Goal: Submit feedback/report problem

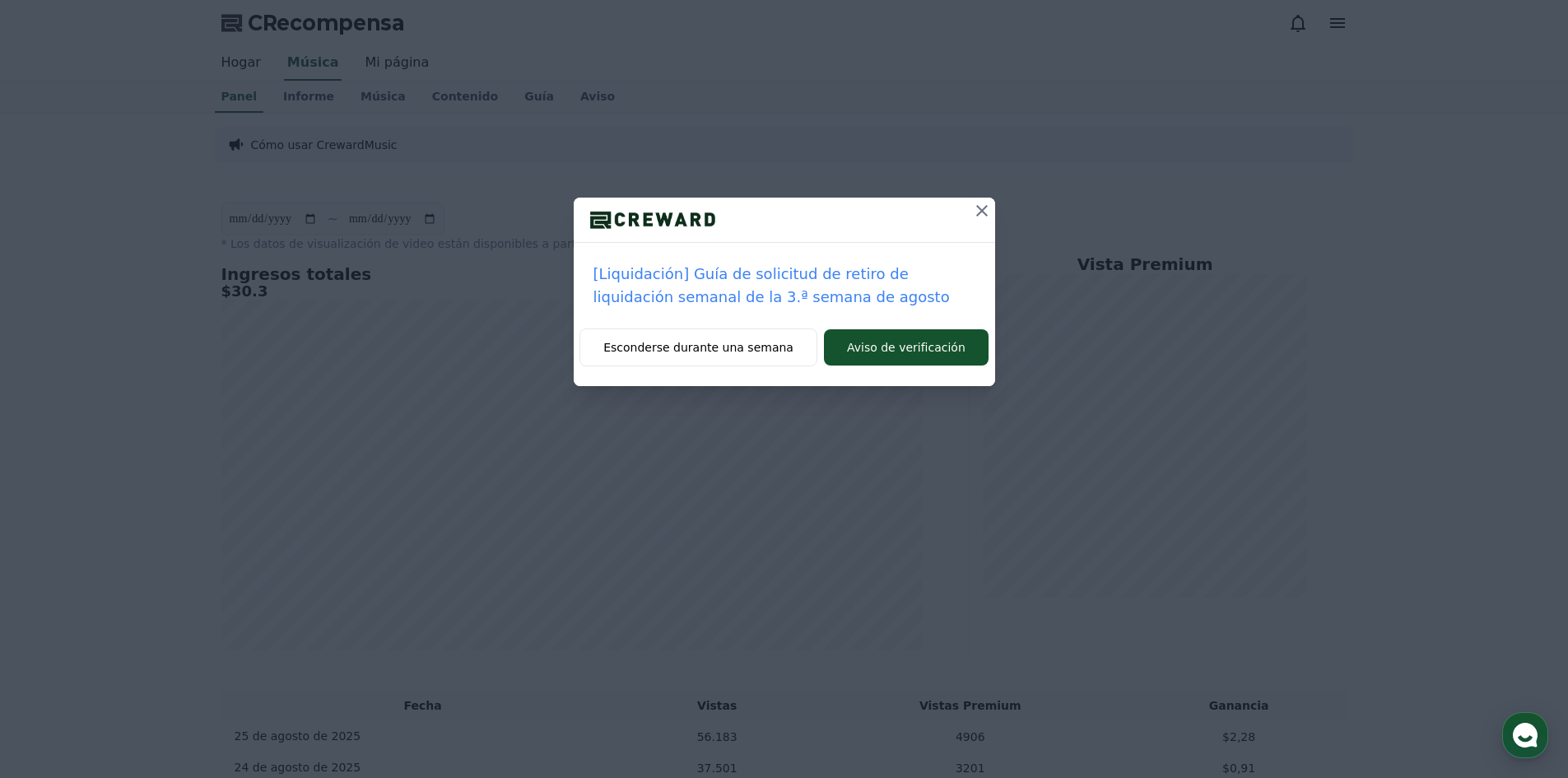
click at [983, 209] on icon at bounding box center [982, 210] width 11 height 11
click at [979, 212] on icon at bounding box center [981, 210] width 20 height 20
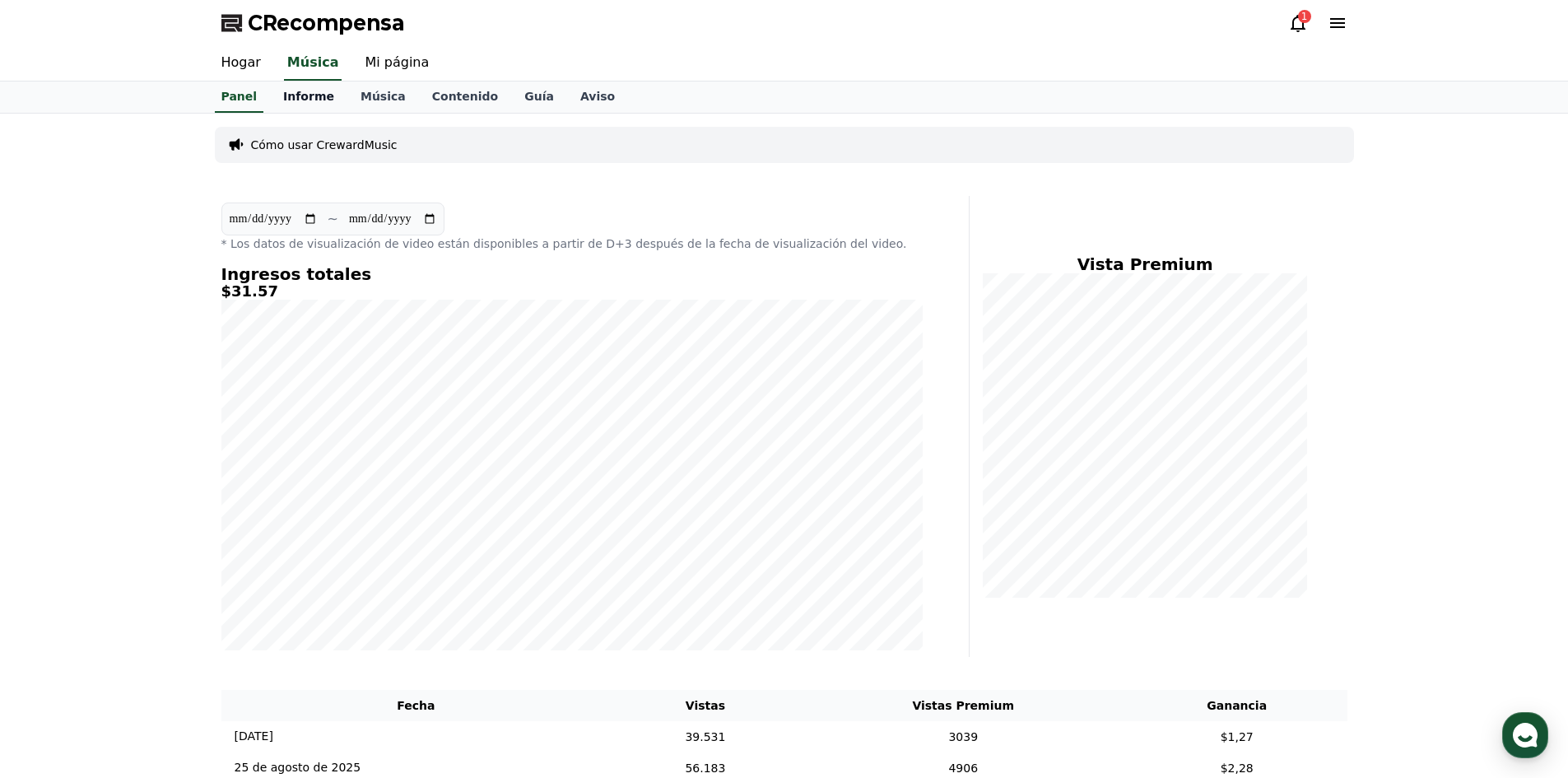
click at [297, 98] on font "Informe" at bounding box center [308, 96] width 51 height 13
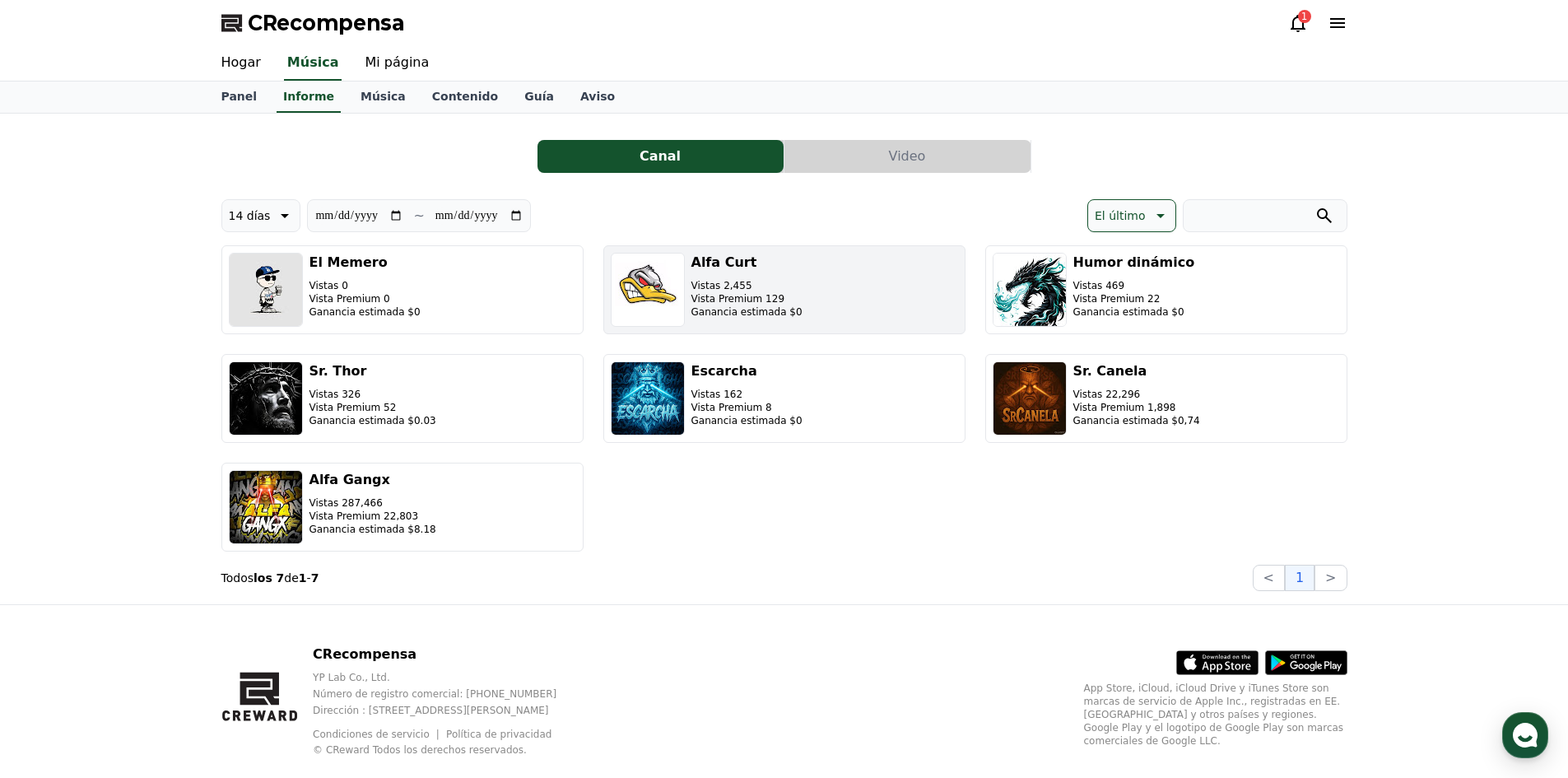
click at [681, 275] on img "button" at bounding box center [648, 289] width 74 height 74
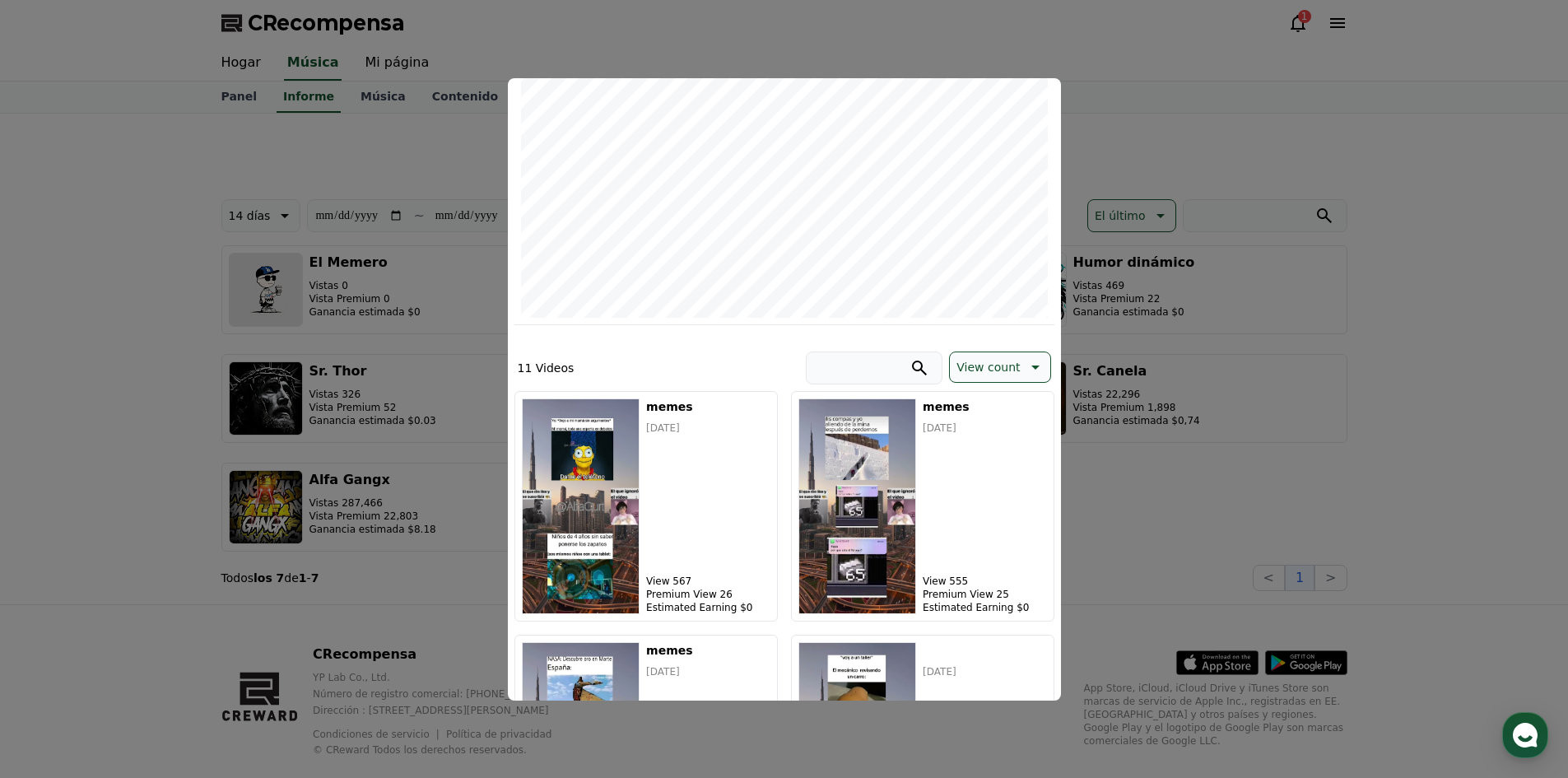
scroll to position [329, 0]
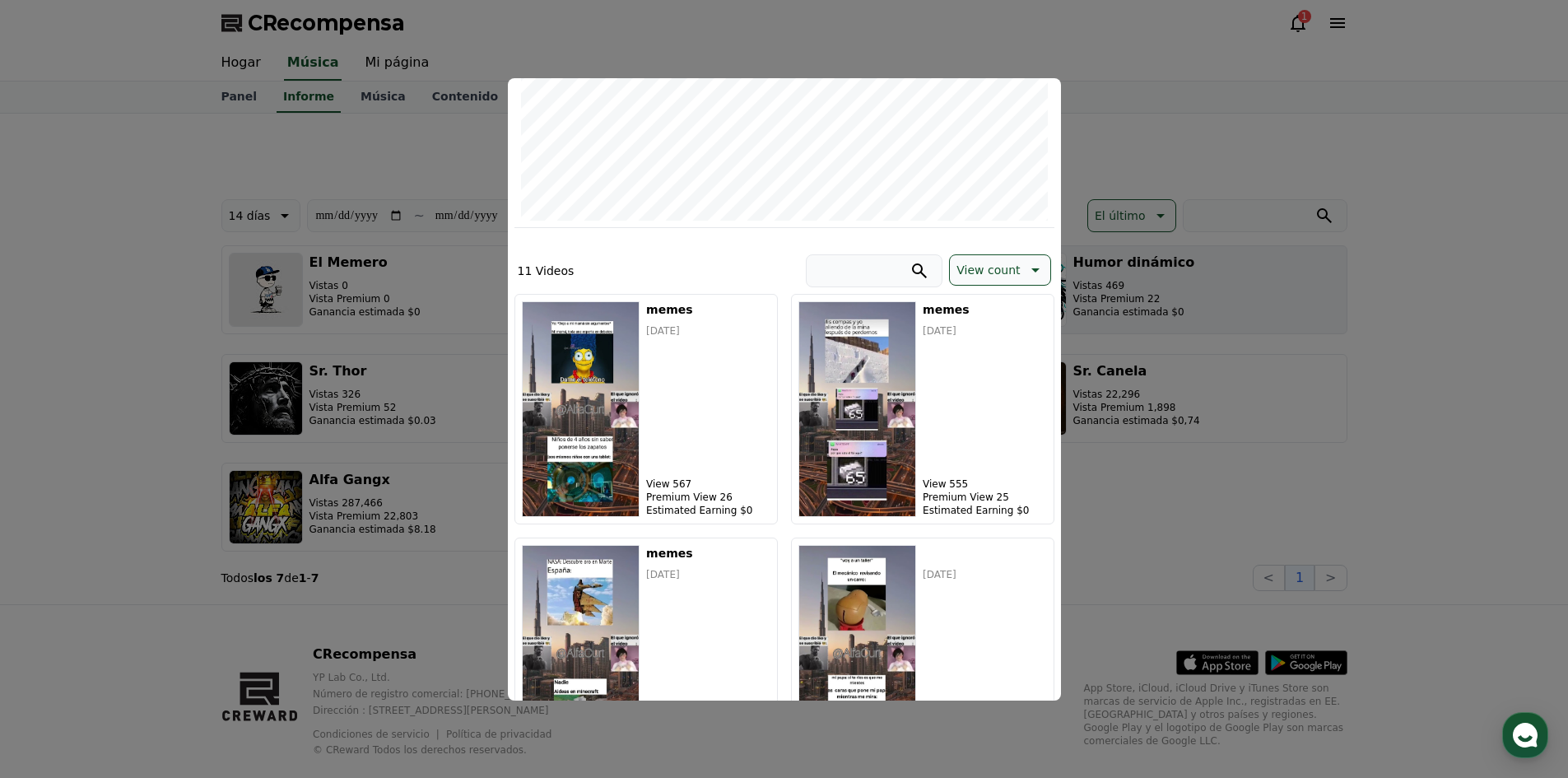
click at [1220, 260] on button "cerrar modal" at bounding box center [784, 389] width 1568 height 778
click at [1162, 291] on p "Vistas 469" at bounding box center [1134, 286] width 122 height 13
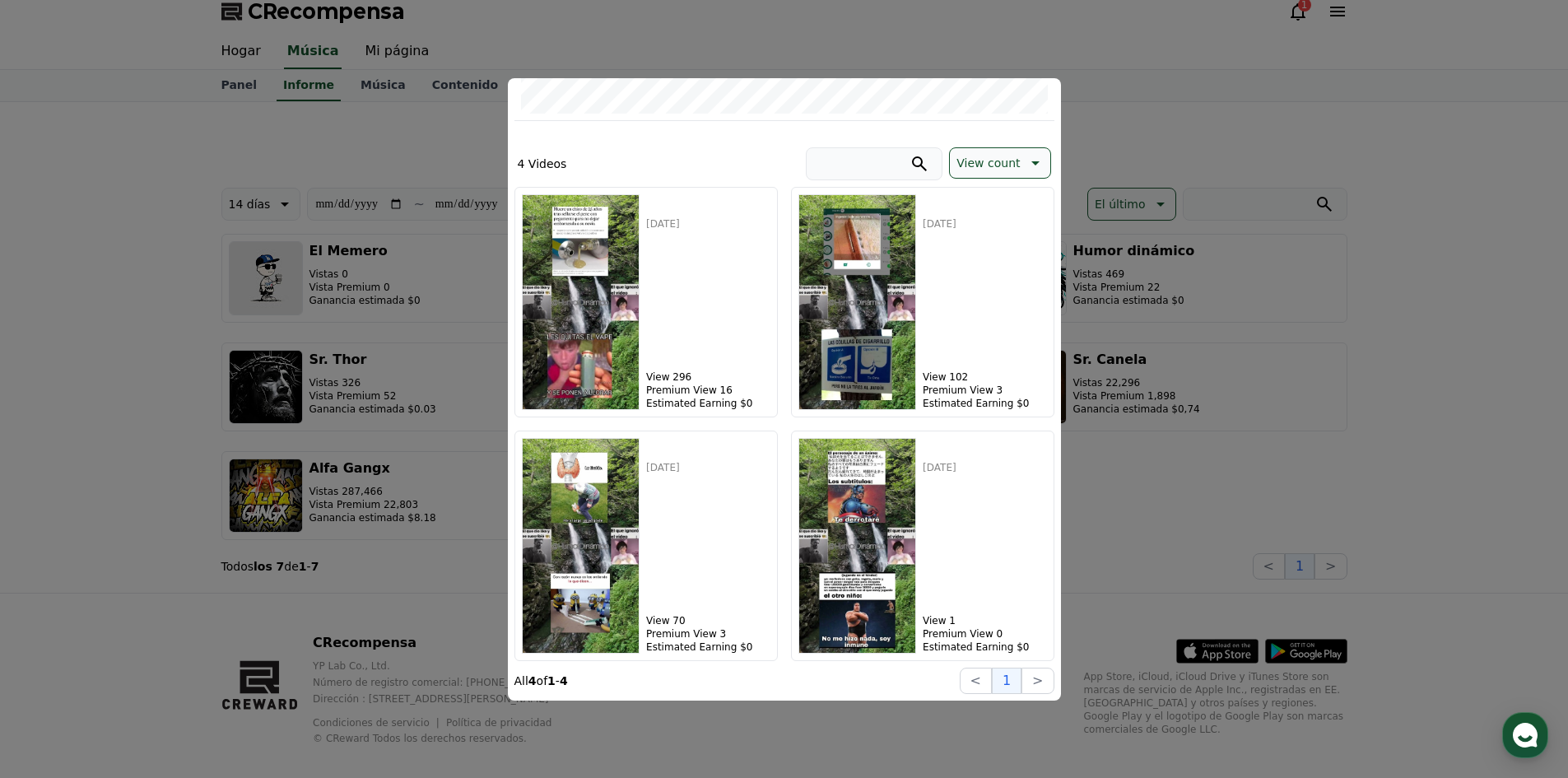
scroll to position [0, 0]
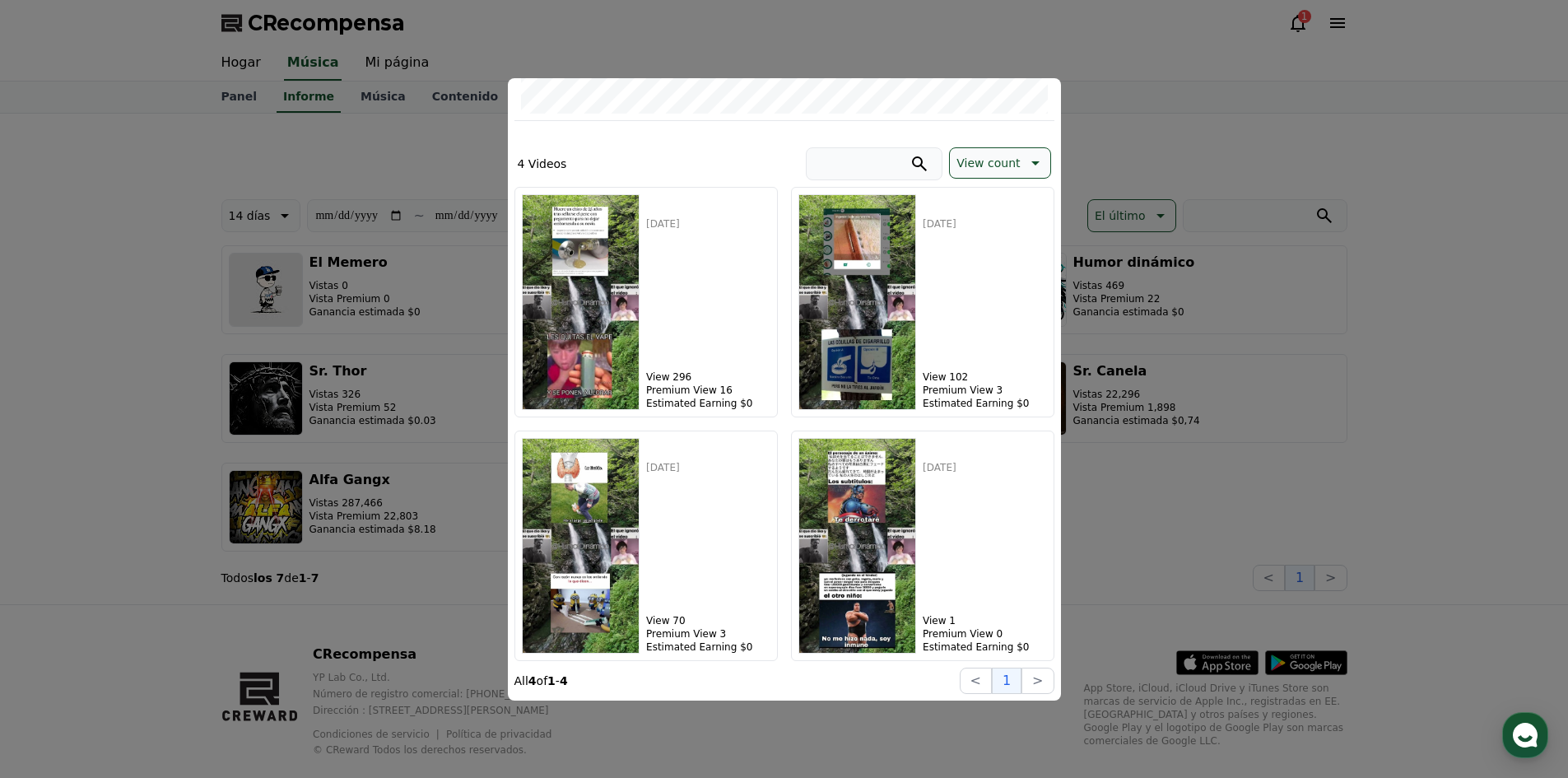
click at [1183, 406] on button "cerrar modal" at bounding box center [784, 389] width 1568 height 778
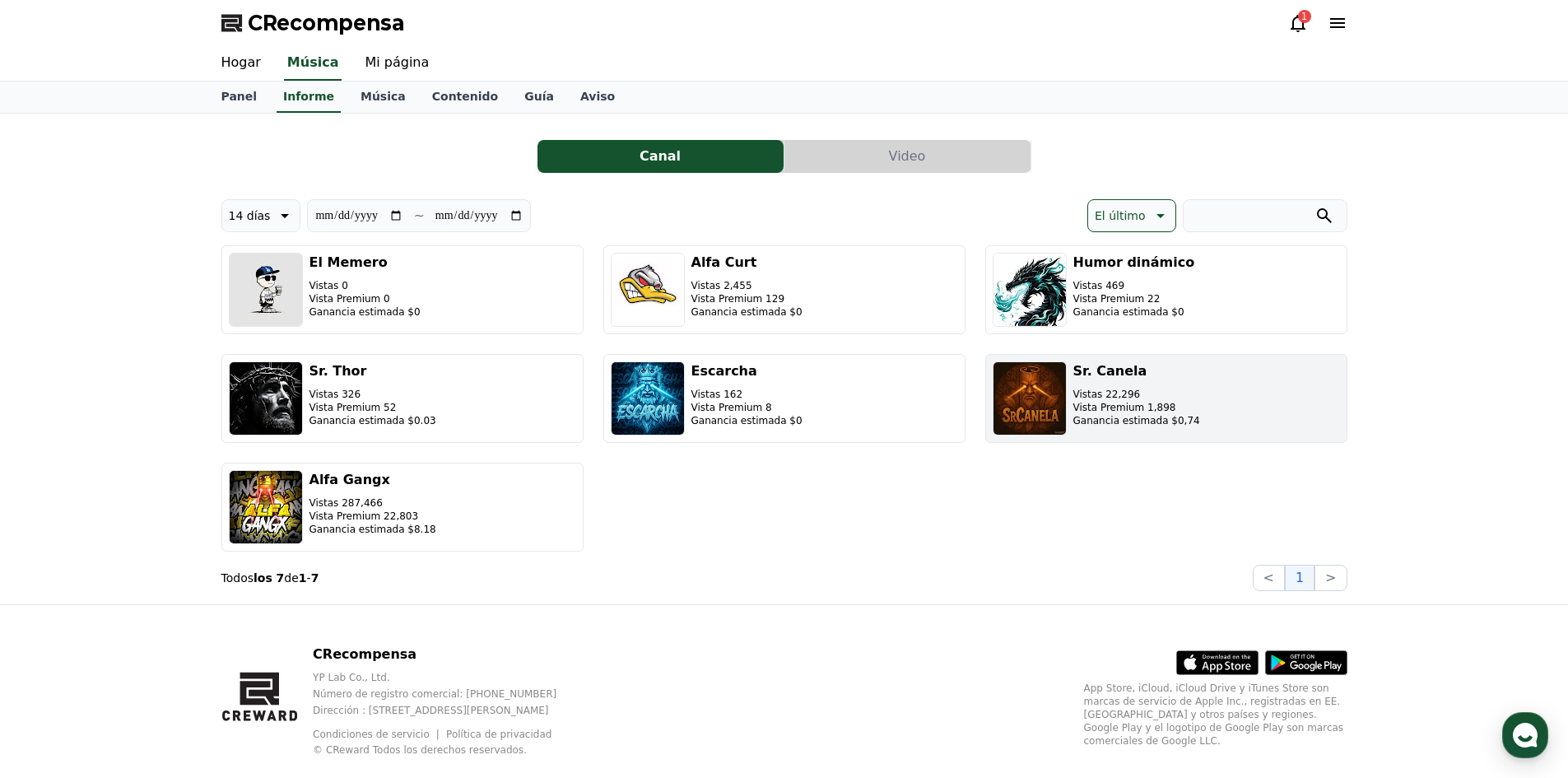
click at [1196, 397] on button "Sr. Canela Vistas 22,296 Vista Premium 1,898 Ganancia estimada $0,74" at bounding box center [1166, 397] width 362 height 88
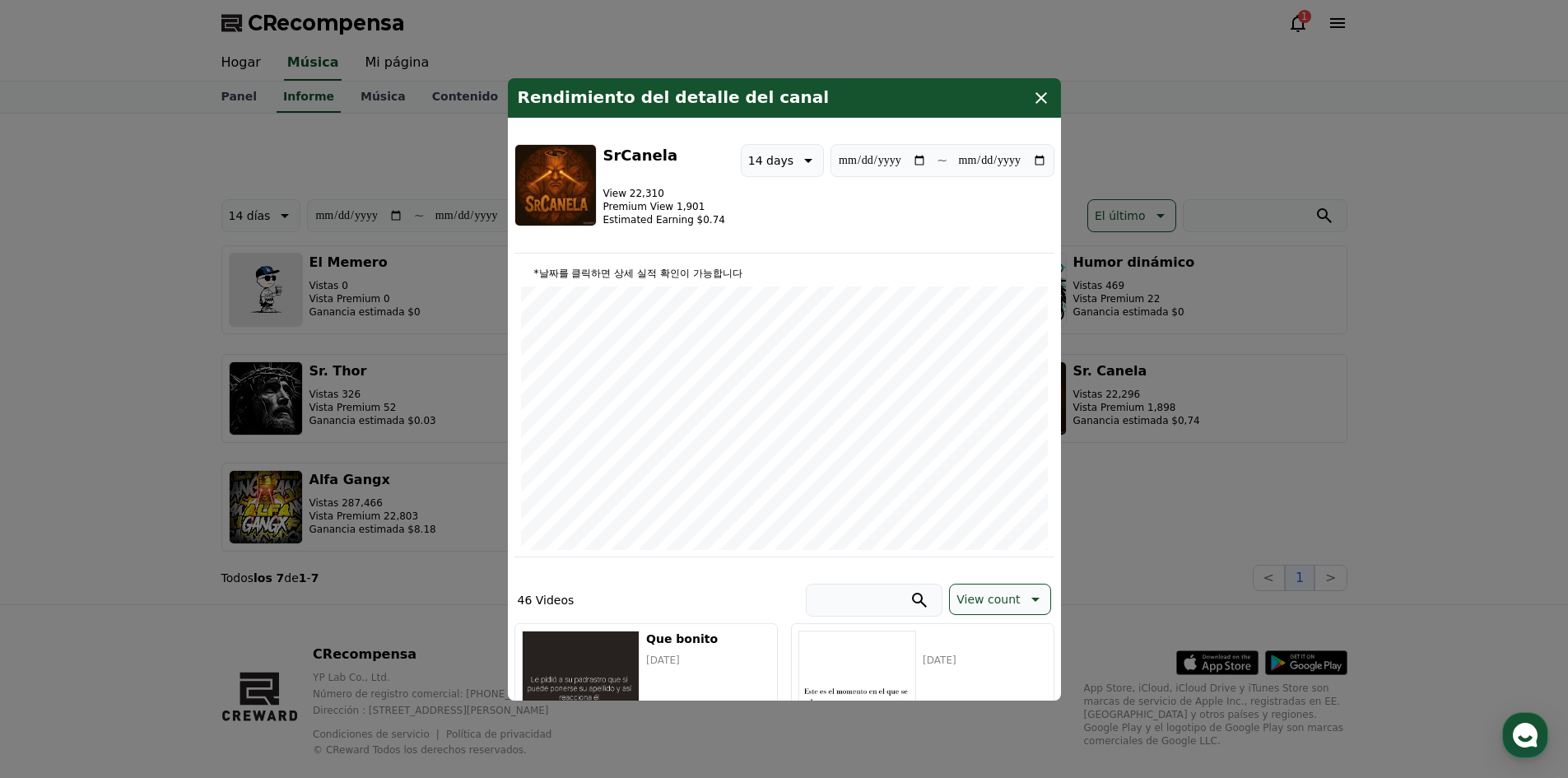
click at [812, 162] on div "**********" at bounding box center [898, 160] width 314 height 33
click at [805, 160] on button "14 days" at bounding box center [782, 160] width 83 height 33
click at [747, 246] on button "7 days" at bounding box center [767, 245] width 51 height 36
type input "**********"
click at [1041, 91] on icon "modal" at bounding box center [1041, 98] width 20 height 20
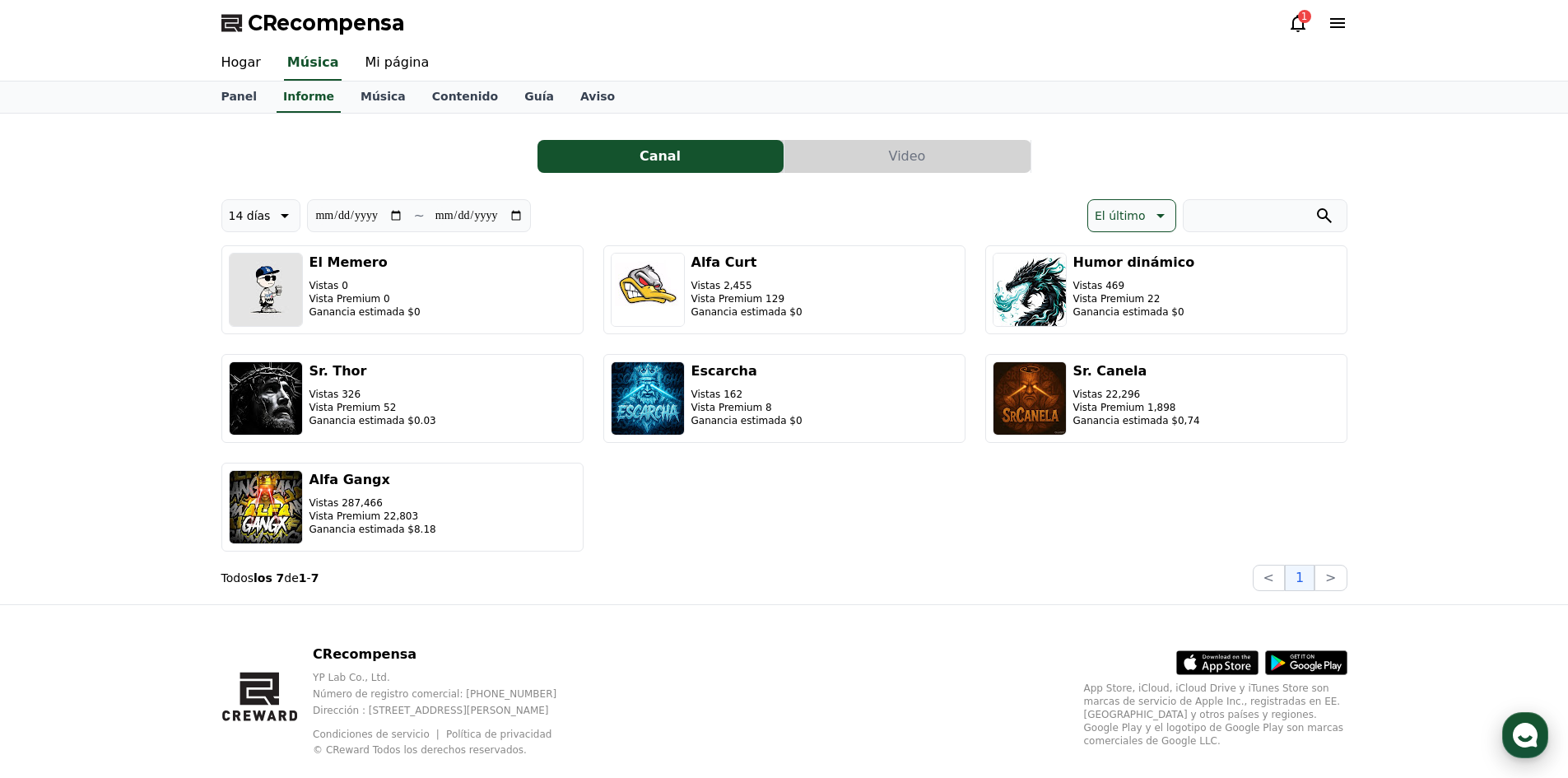
click at [1536, 720] on div "button" at bounding box center [1526, 735] width 47 height 47
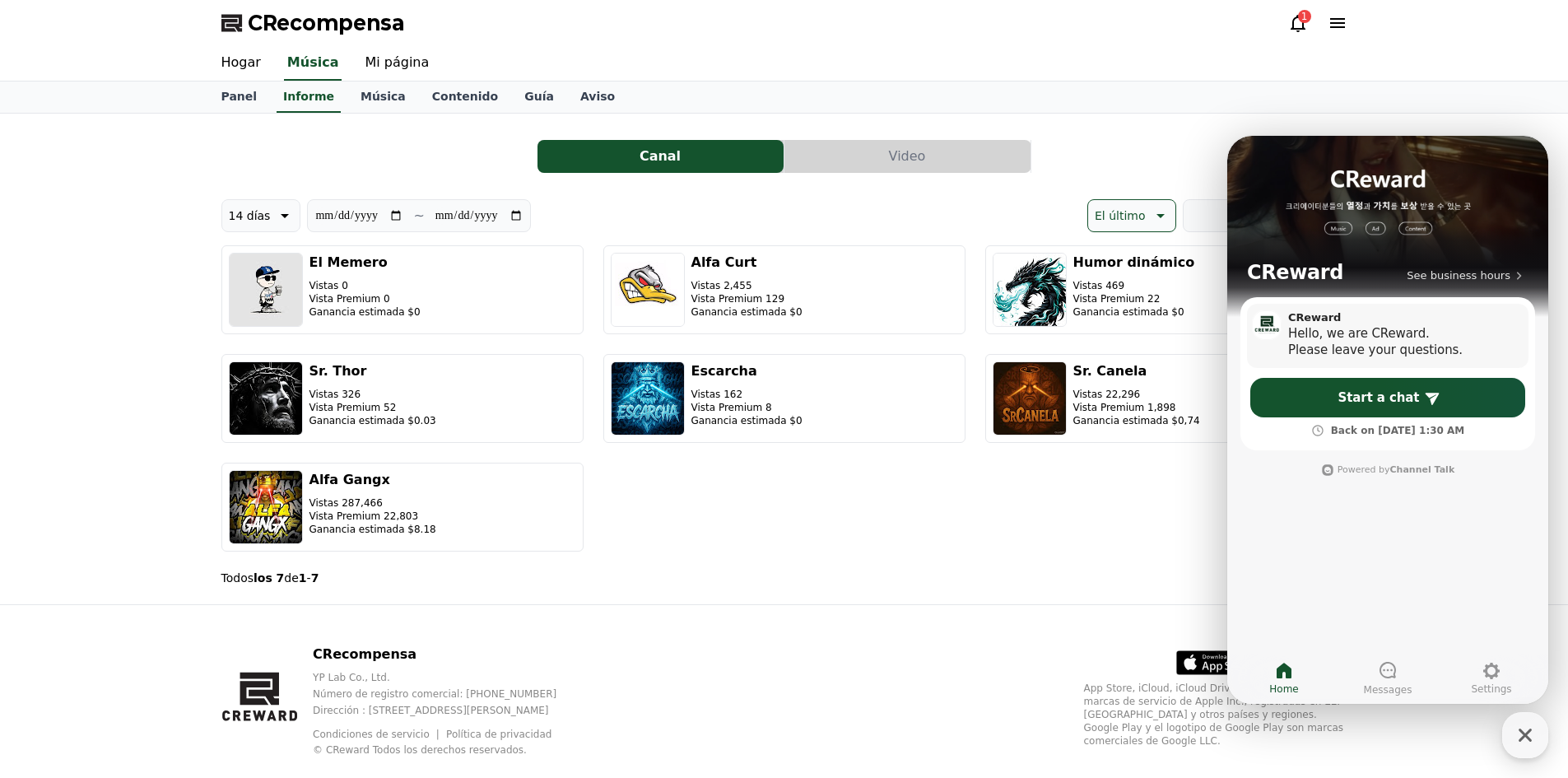
click at [1422, 350] on div "Please leave your questions." at bounding box center [1392, 350] width 208 height 17
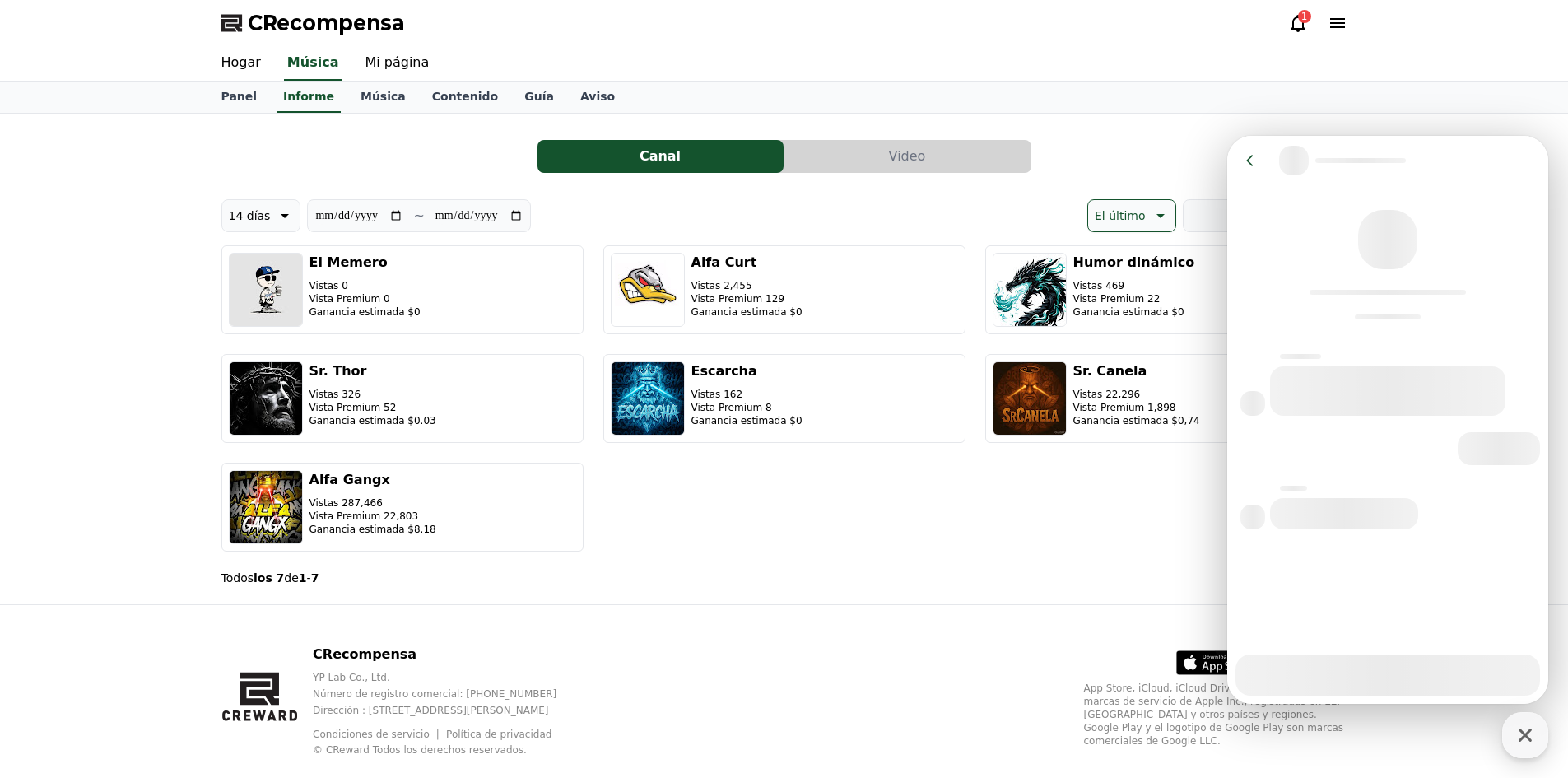
click at [1348, 677] on div at bounding box center [1387, 675] width 304 height 41
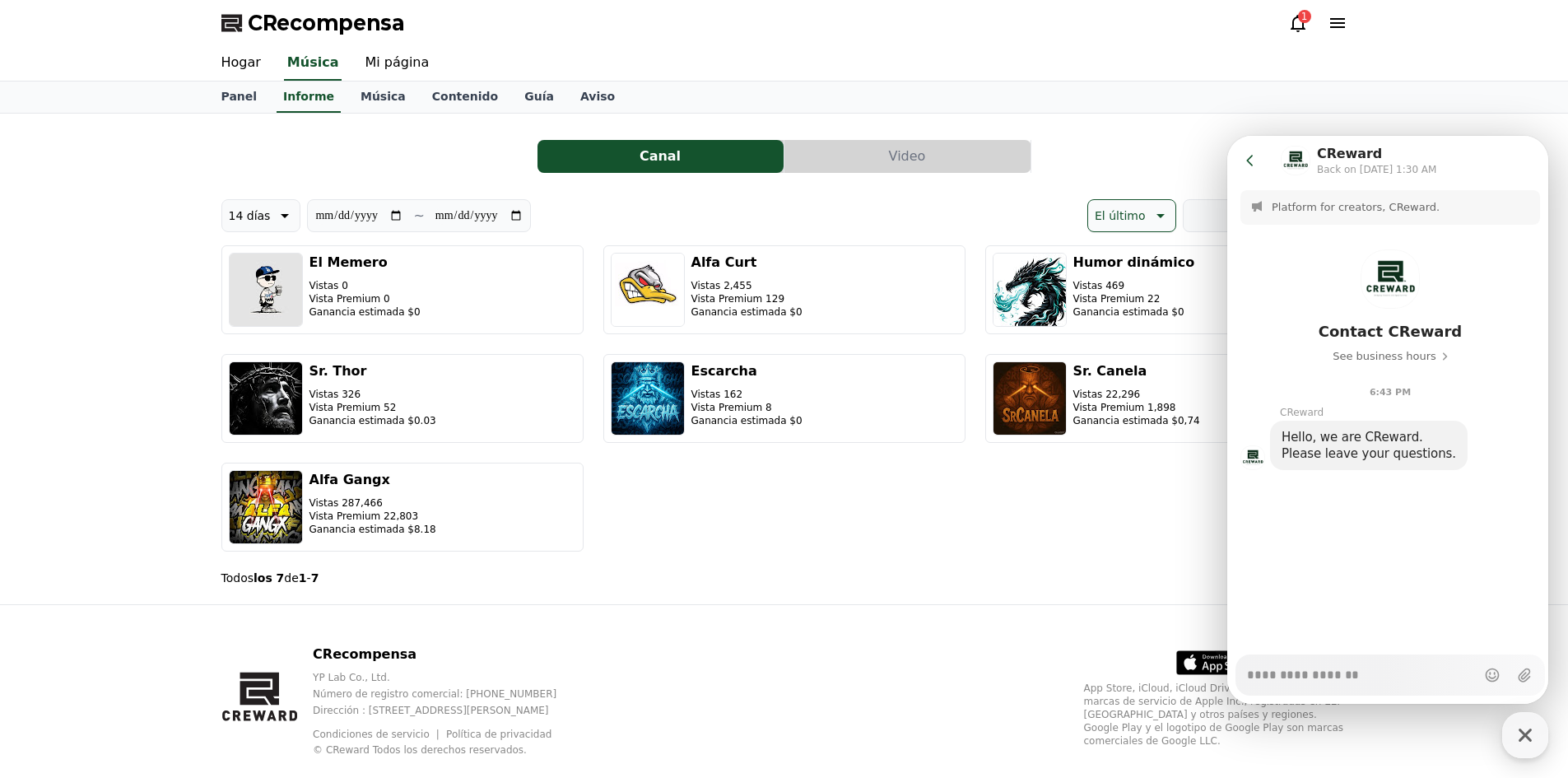
click at [1285, 668] on textarea "Messenger Input Textarea" at bounding box center [1362, 669] width 229 height 28
type textarea "*"
type textarea "**********"
click at [1510, 667] on button "Send new message" at bounding box center [1525, 675] width 30 height 30
type textarea "*"
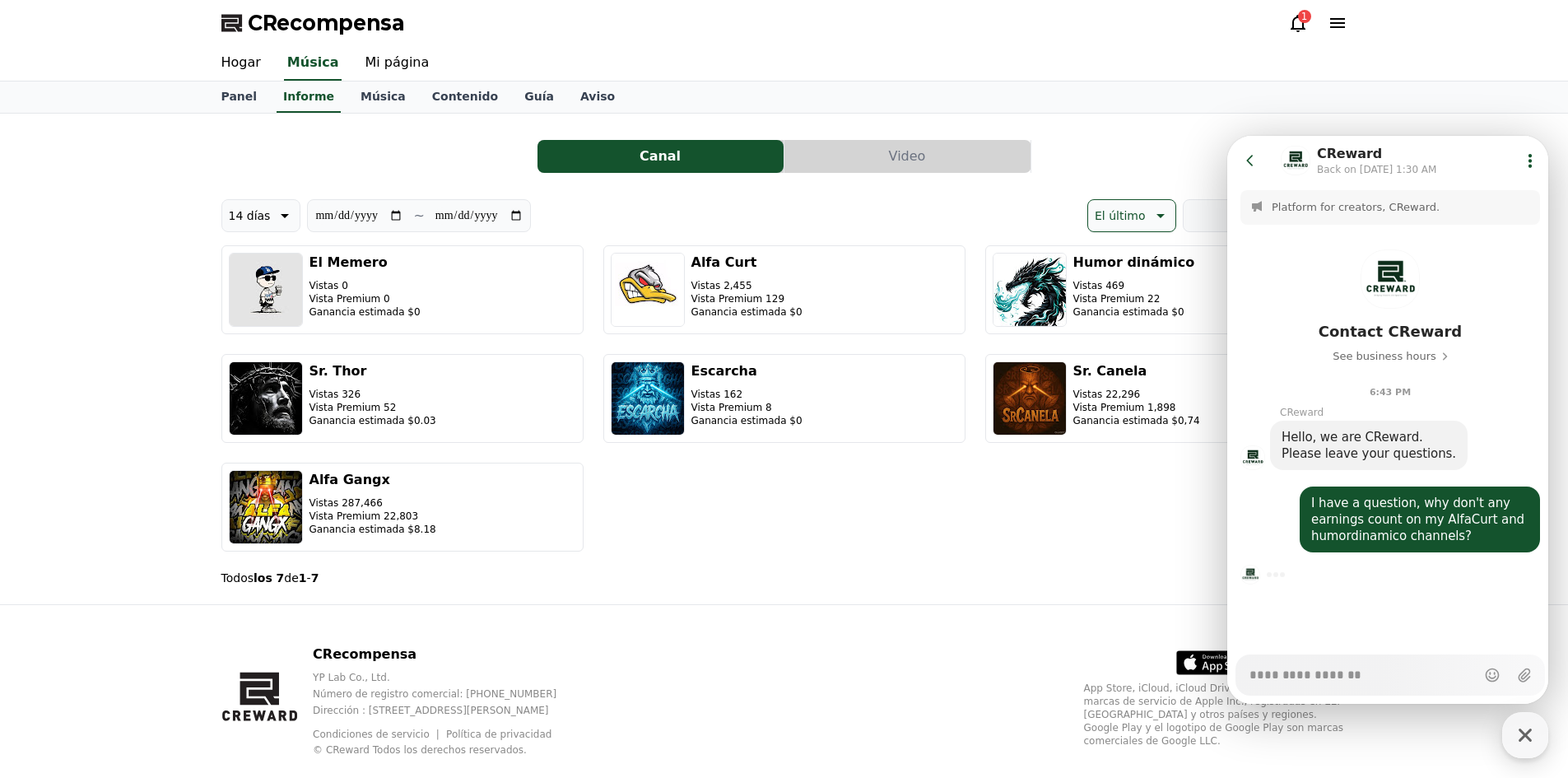
click at [1034, 487] on div "El Memero Vistas 0 Vista Premium 0 Ganancia estimada $0 Alfa Curt Vistas 2,455 …" at bounding box center [785, 397] width 1127 height 306
type textarea "*"
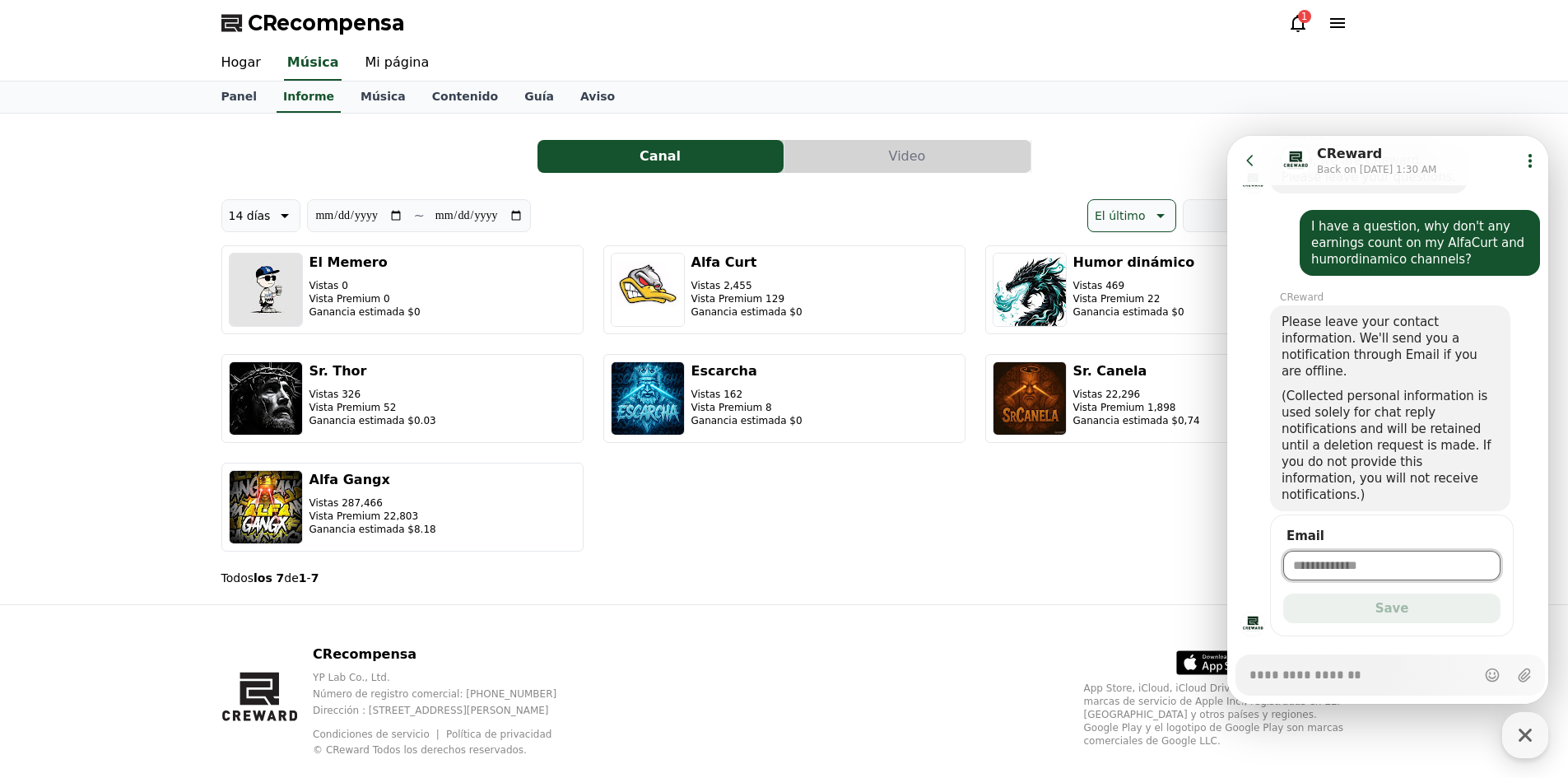
click at [1256, 160] on icon at bounding box center [1250, 161] width 17 height 17
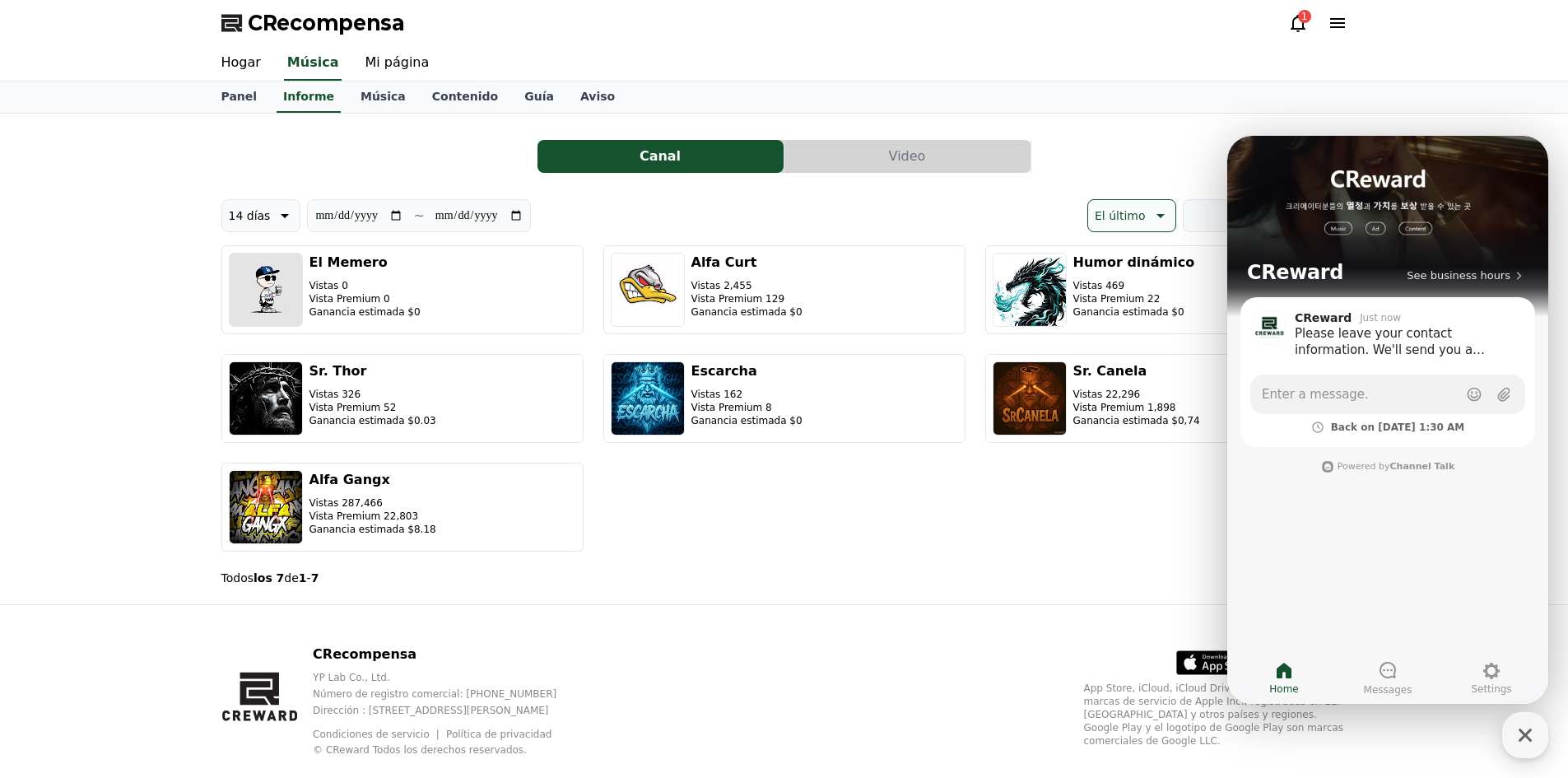
click at [283, 179] on div "**********" at bounding box center [785, 358] width 1127 height 464
click at [272, 200] on button "14 días" at bounding box center [262, 215] width 80 height 33
click at [238, 426] on button "90 days" at bounding box center [251, 428] width 59 height 36
type input "**********"
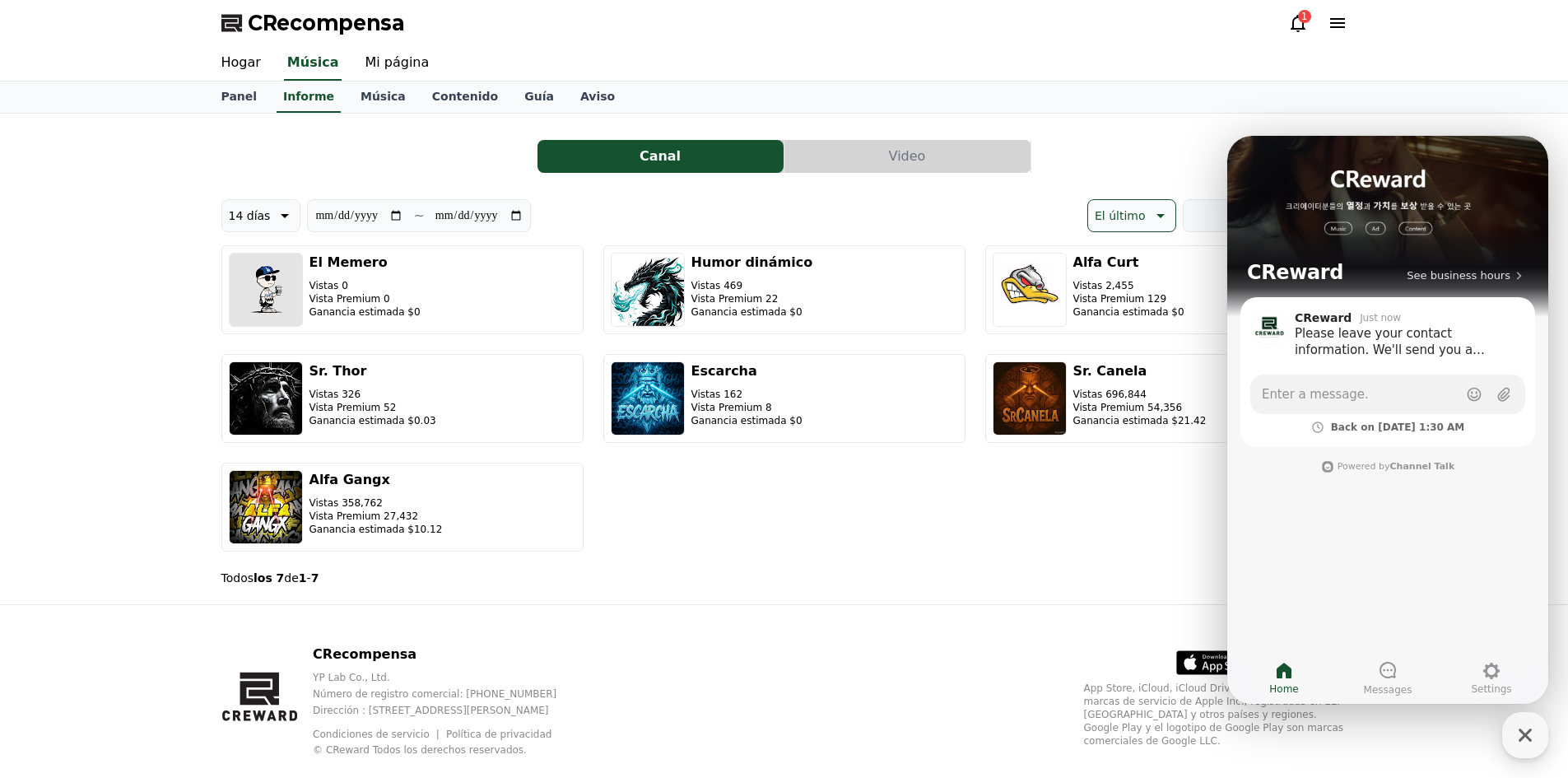
click at [686, 536] on div "El Memero Vistas 0 Vista Premium 0 Ganancia estimada $0 Humor dinámico Vistas 4…" at bounding box center [785, 397] width 1127 height 306
click at [1528, 727] on icon "button" at bounding box center [1525, 735] width 30 height 30
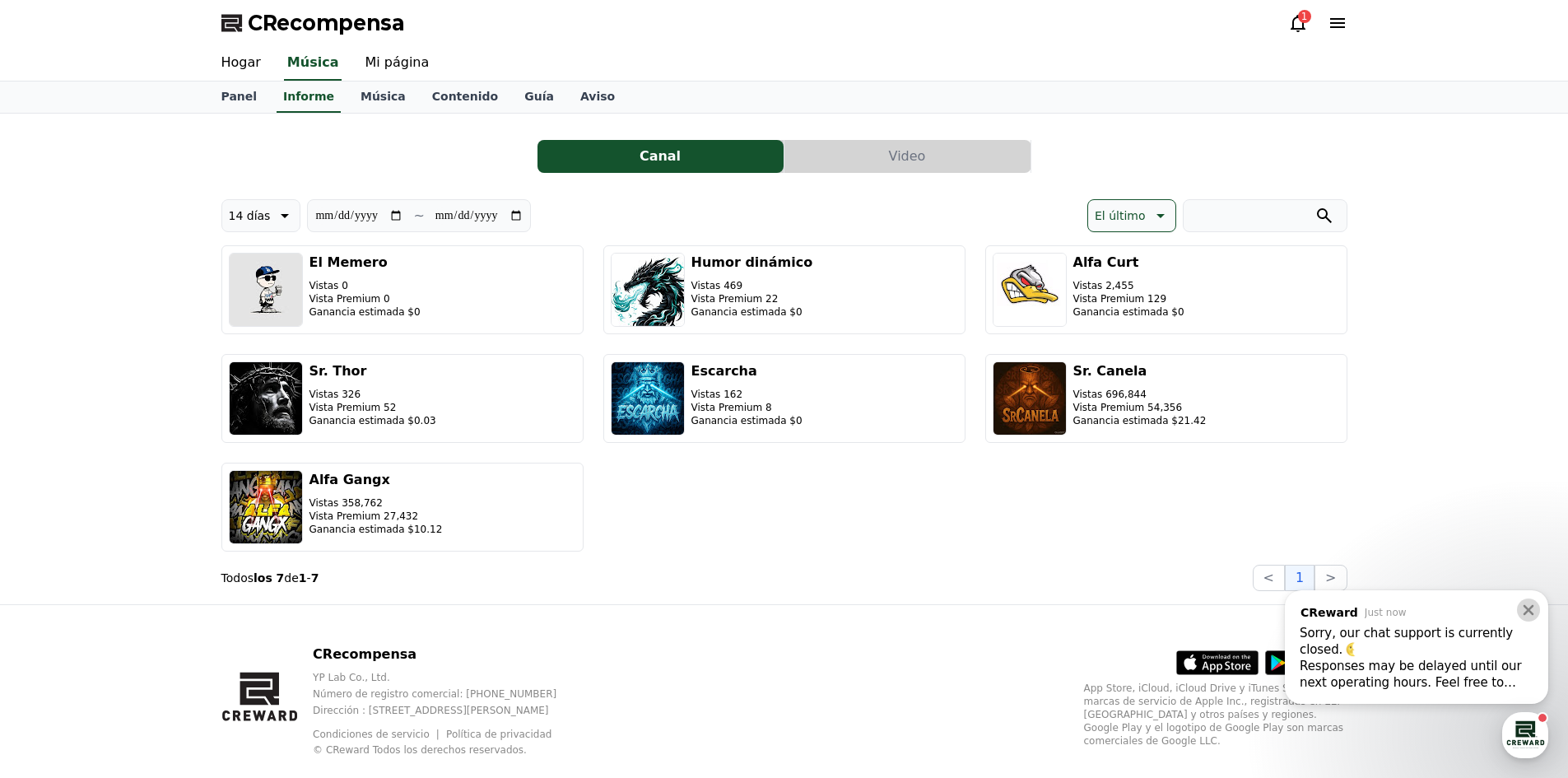
click at [1520, 608] on button at bounding box center [1529, 610] width 23 height 23
